Goal: Communication & Community: Answer question/provide support

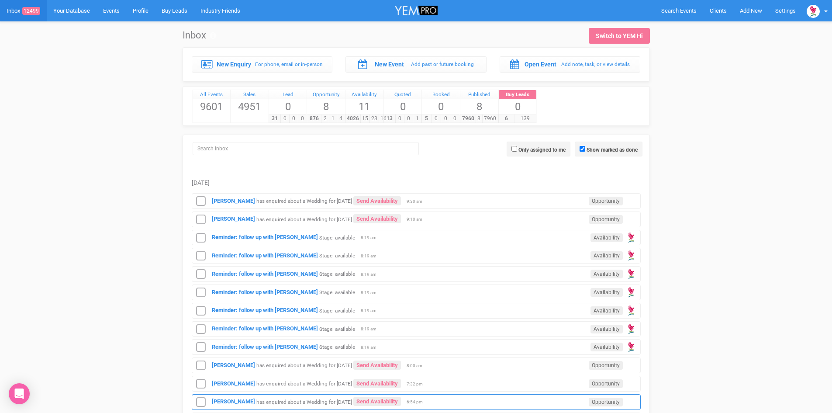
scroll to position [262, 0]
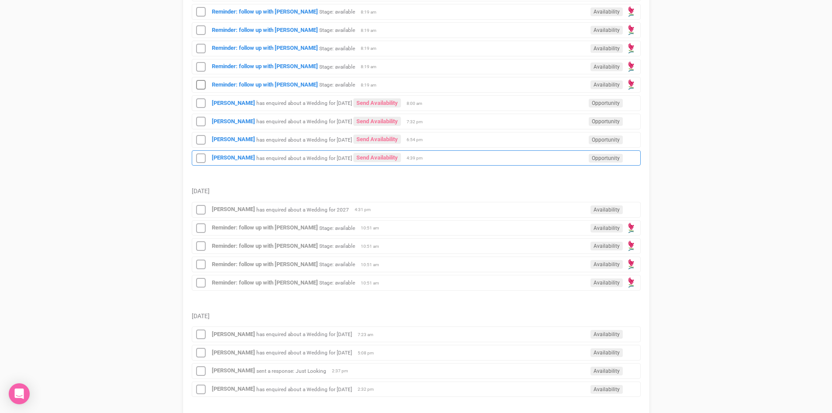
click at [394, 151] on div "[PERSON_NAME] has enquired about a Wedding for [DATE] Send Availability Opportu…" at bounding box center [416, 158] width 449 height 16
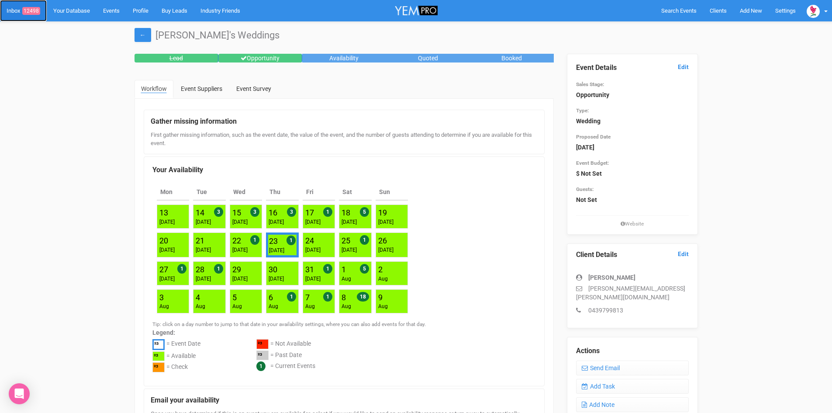
click at [33, 8] on span "12498" at bounding box center [31, 11] width 18 height 8
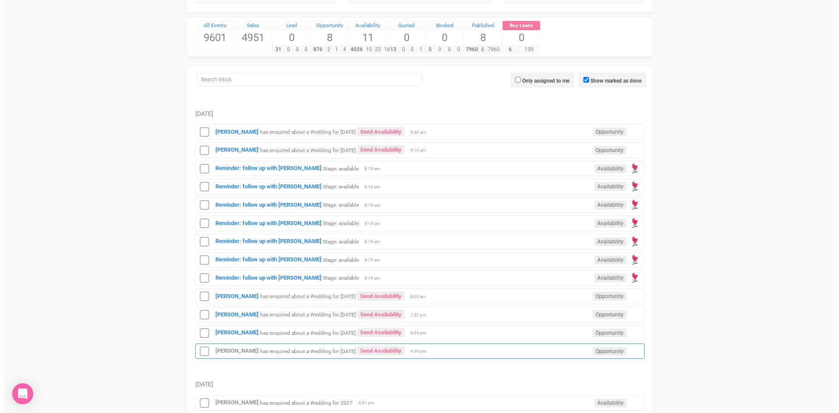
scroll to position [175, 0]
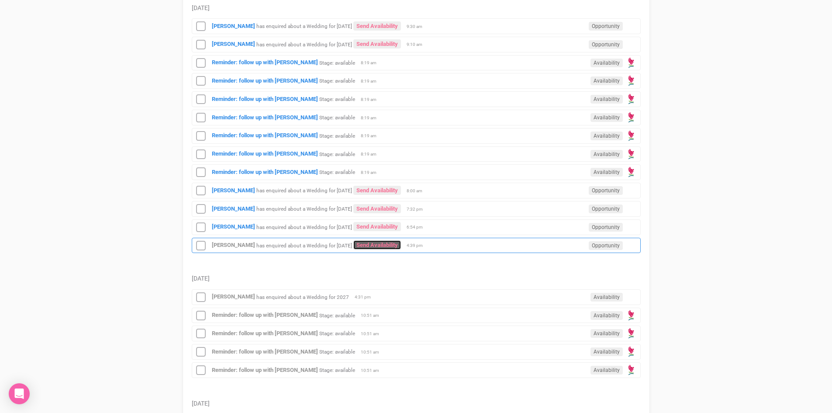
click at [392, 240] on link "Send Availability" at bounding box center [377, 244] width 48 height 9
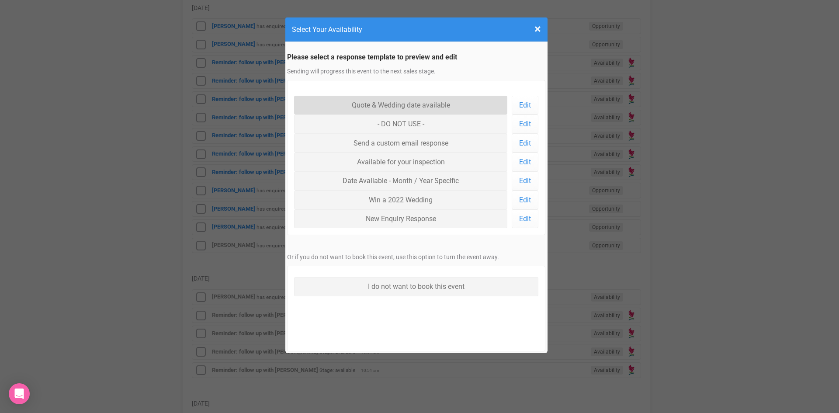
click at [369, 100] on link "Quote & Wedding date available" at bounding box center [401, 105] width 214 height 19
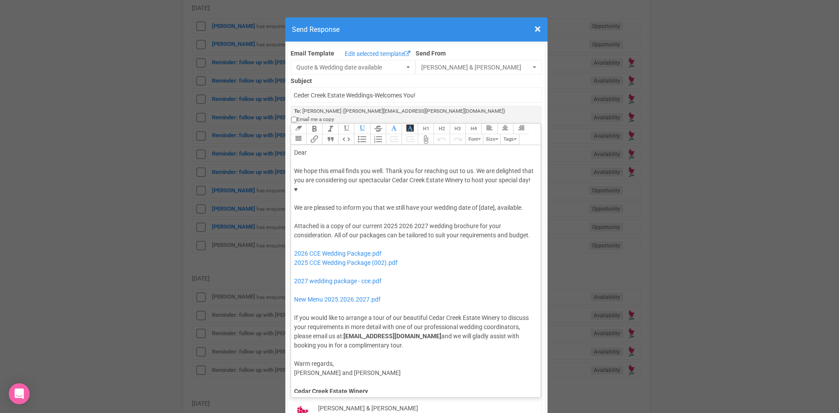
click at [321, 148] on div "Dear" at bounding box center [414, 152] width 241 height 9
click at [478, 169] on div "We hope this email finds you well. Thank you for reaching out to us. We are del…" at bounding box center [414, 189] width 241 height 46
click at [395, 221] on div "Attached is a copy of our current 2025 2026 2027 wedding brochure for your cons…" at bounding box center [414, 285] width 241 height 128
click at [395, 221] on div "Attached is a copy of our current 2026 2027 wedding brochure for your considera…" at bounding box center [414, 285] width 241 height 128
click at [474, 221] on div "Attached is a copy of our current 2026 wedding brochure for your consideration.…" at bounding box center [414, 285] width 241 height 128
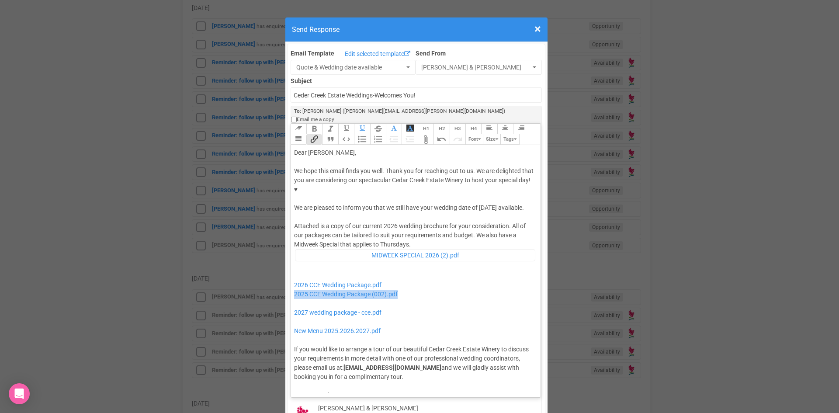
drag, startPoint x: 413, startPoint y: 265, endPoint x: 290, endPoint y: 271, distance: 122.9
click at [291, 271] on trix-editor "Dear Madeline, We hope this email finds you well. Thank you for reaching out to…" at bounding box center [416, 269] width 250 height 248
drag, startPoint x: 394, startPoint y: 282, endPoint x: 318, endPoint y: 280, distance: 75.6
click at [318, 280] on div "Attached is a copy of our current 2026 wedding brochure for your consideration.…" at bounding box center [414, 300] width 241 height 159
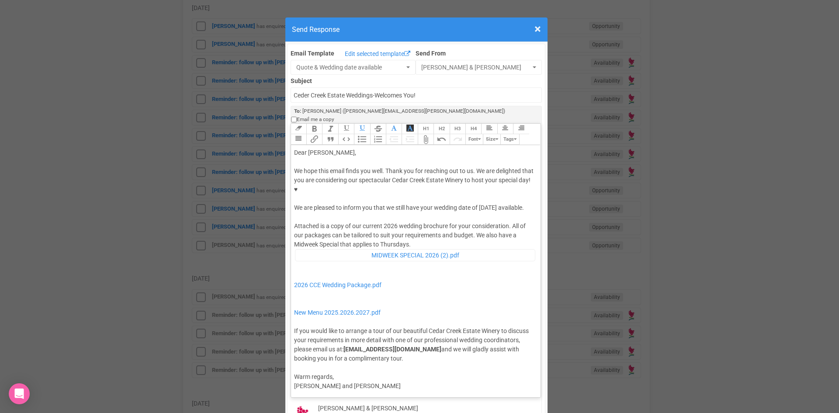
type trix-editor "<div>Dear Madeline,</div><div><strong>&nbsp;</strong></div><div>We hope this em…"
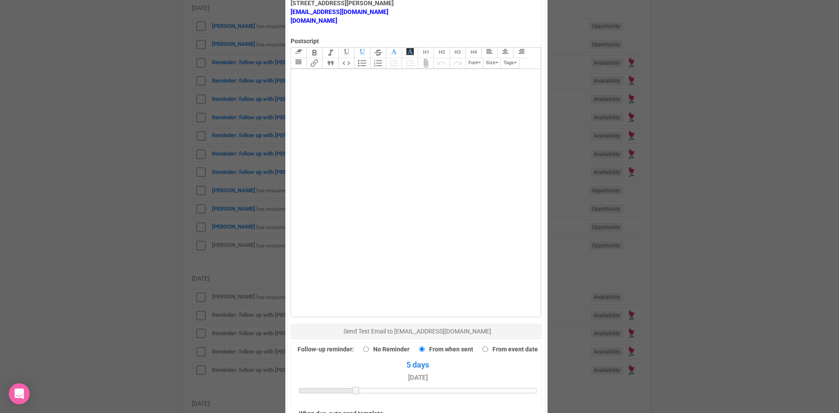
scroll to position [524, 0]
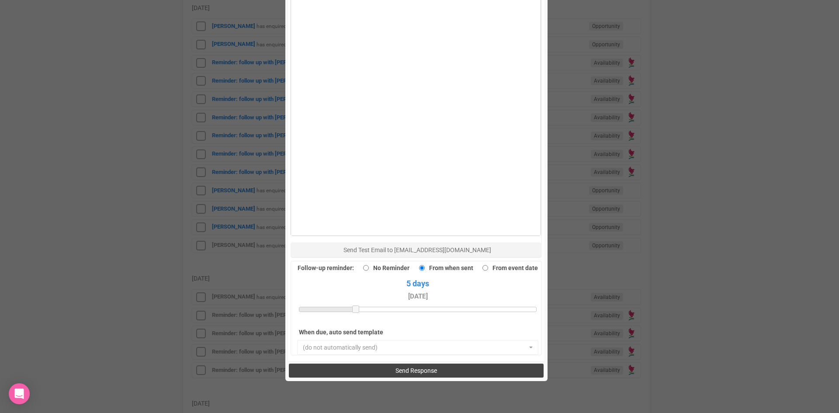
click at [412, 367] on span "Send Response" at bounding box center [415, 370] width 41 height 7
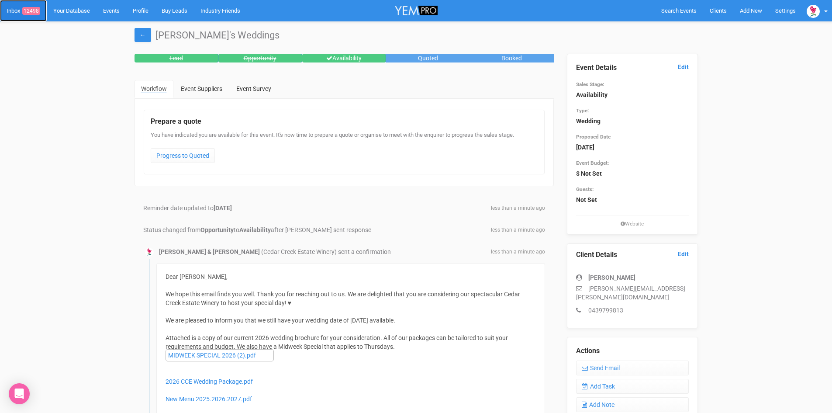
click at [31, 10] on span "12498" at bounding box center [31, 11] width 18 height 8
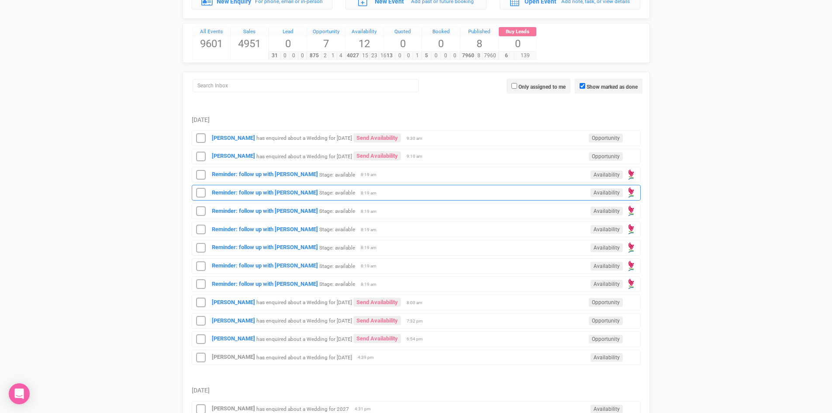
scroll to position [218, 0]
